Goal: Register for event/course

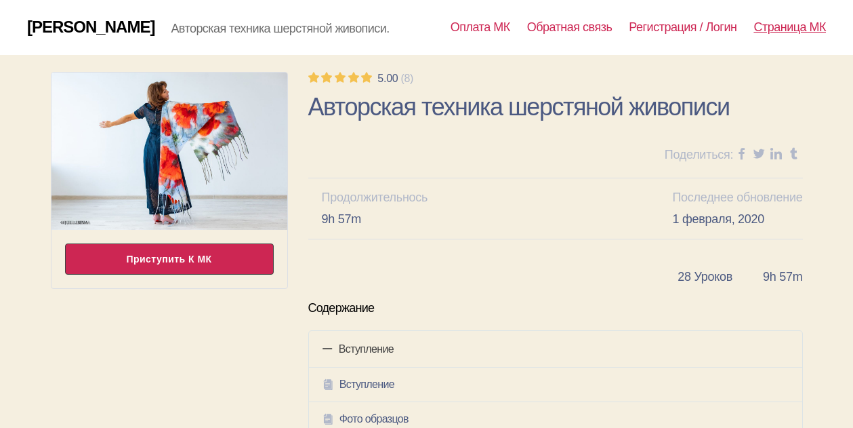
click at [228, 251] on div "Приступить к МК" at bounding box center [169, 258] width 209 height 31
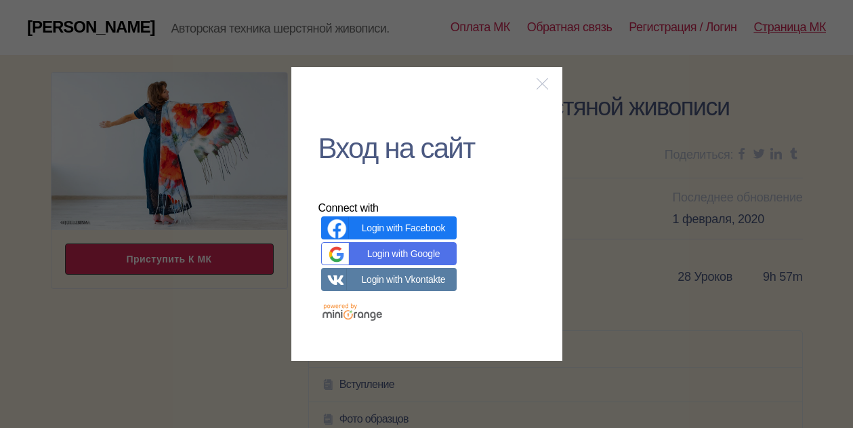
click at [396, 253] on link "Login with Google" at bounding box center [389, 253] width 136 height 23
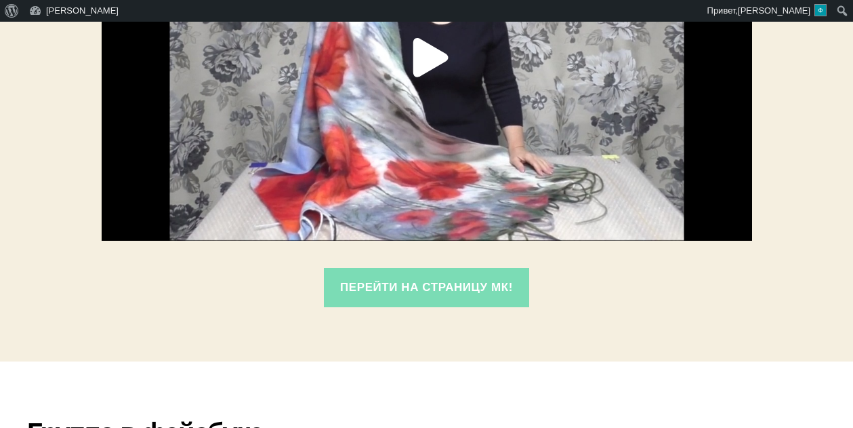
scroll to position [428, 0]
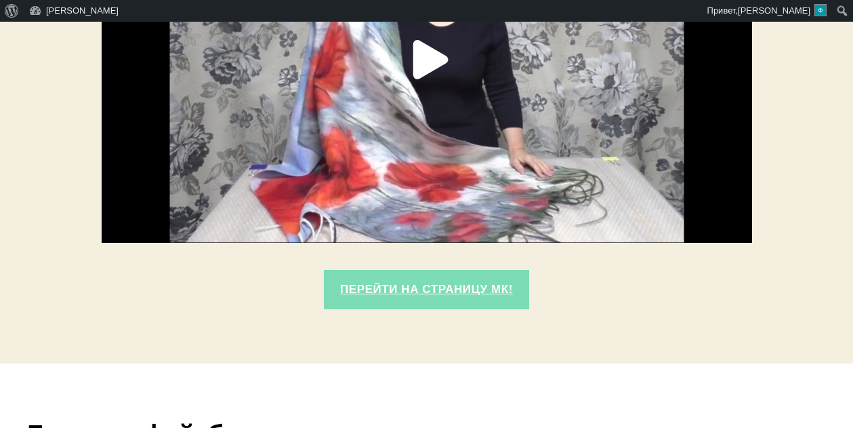
click at [421, 288] on link "Перейти на страницу МК!" at bounding box center [427, 290] width 206 height 40
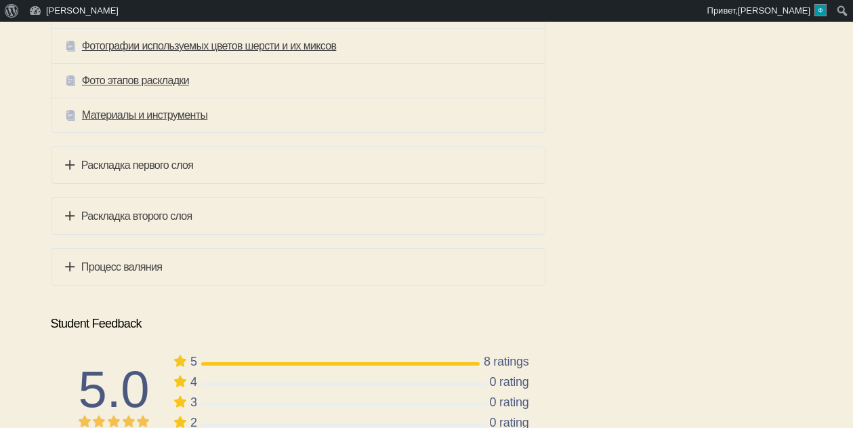
scroll to position [579, 0]
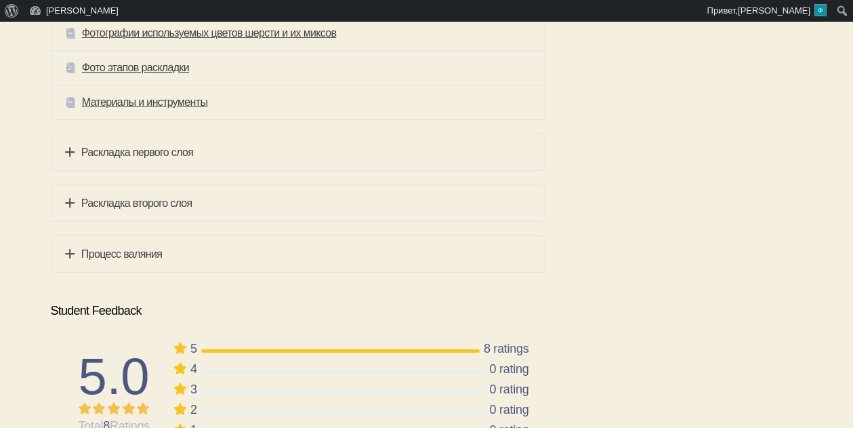
click at [161, 153] on h4 "Раскладка первого слоя" at bounding box center [298, 152] width 466 height 17
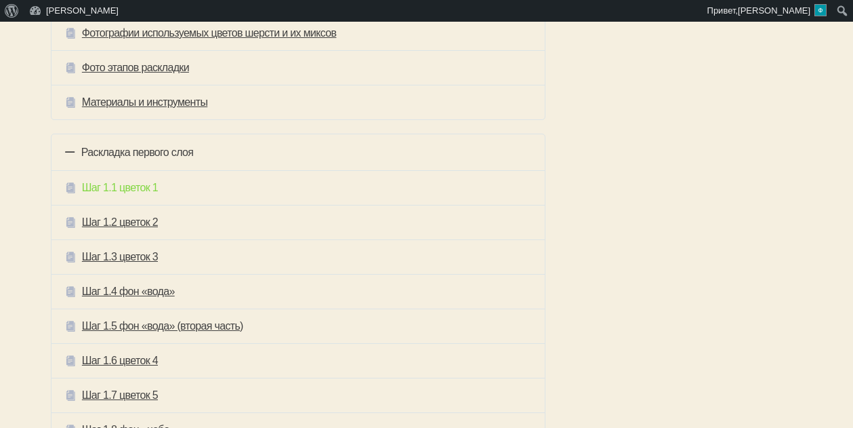
click at [144, 184] on link "Шаг 1.1 цветок 1" at bounding box center [120, 187] width 76 height 15
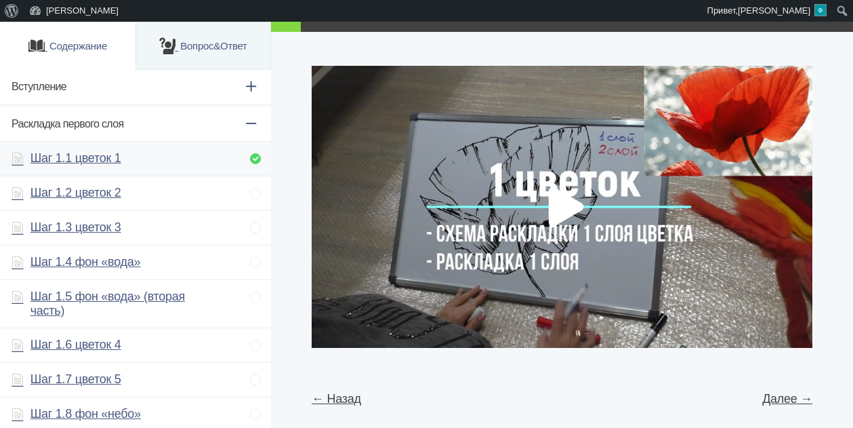
scroll to position [28, 0]
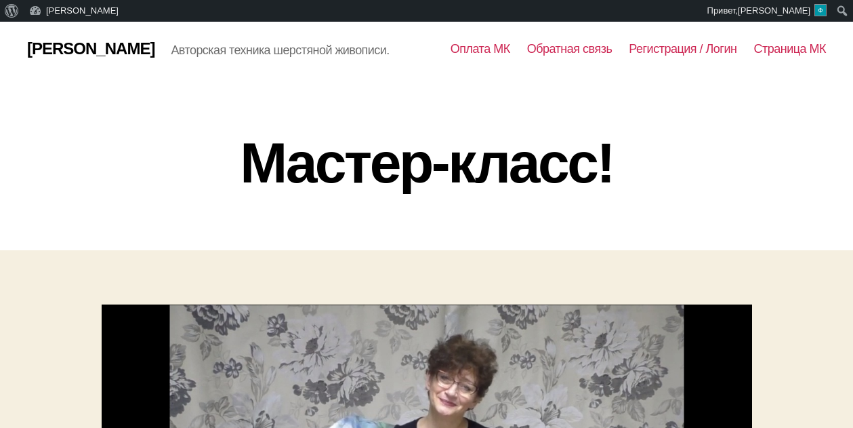
scroll to position [428, 0]
